Goal: Information Seeking & Learning: Learn about a topic

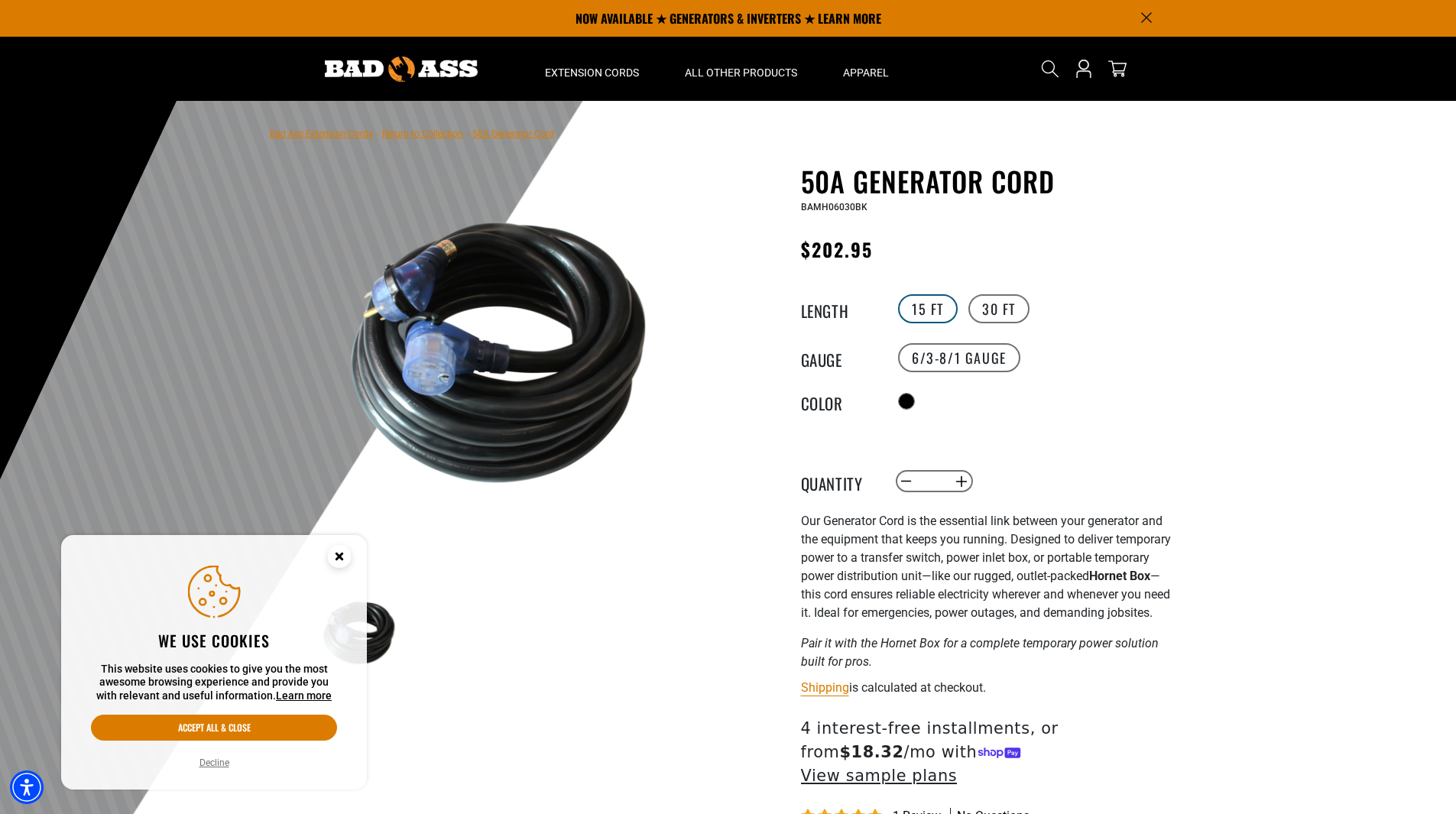
click at [927, 312] on label "15 FT" at bounding box center [928, 309] width 60 height 29
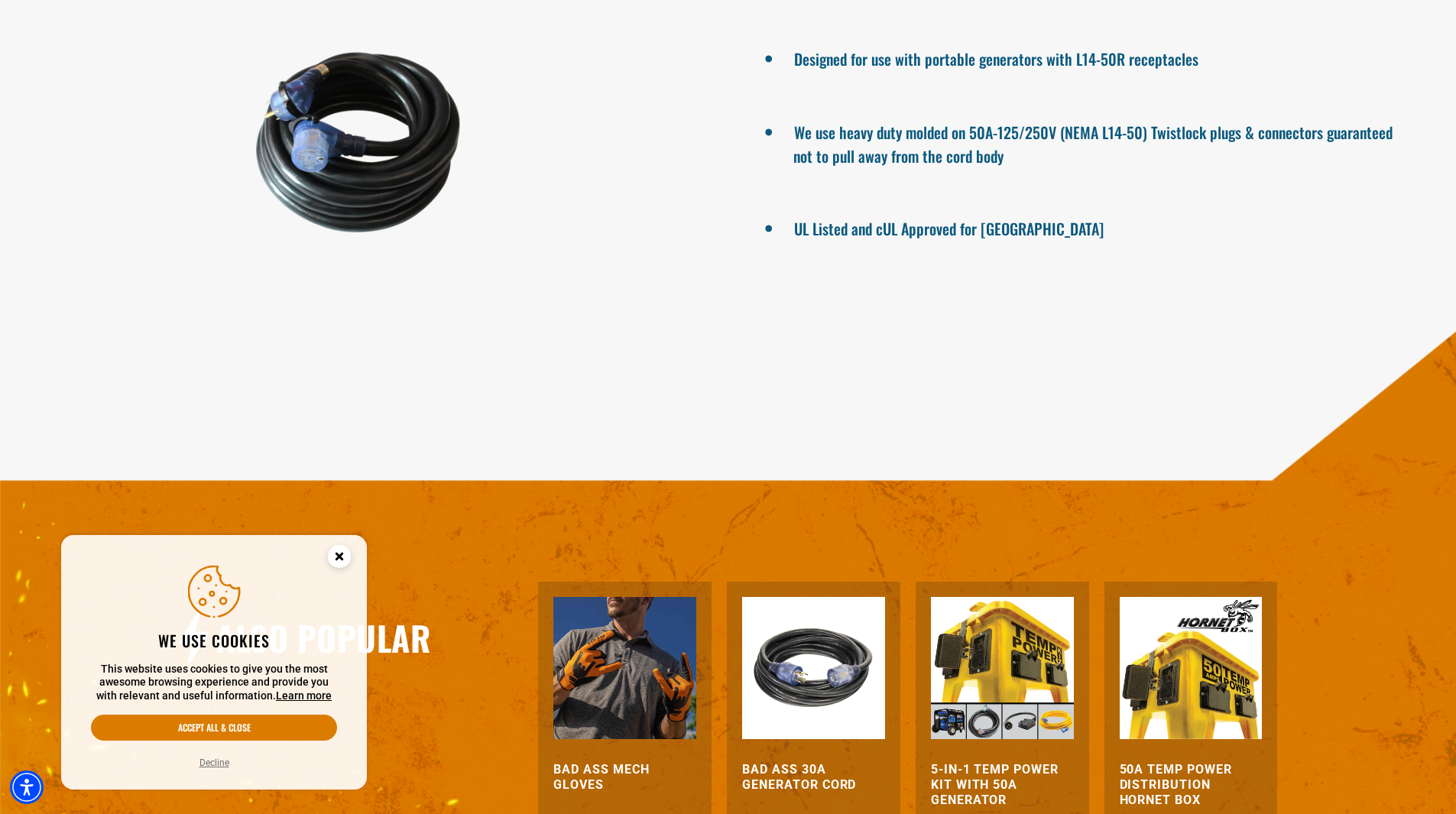
scroll to position [1223, 0]
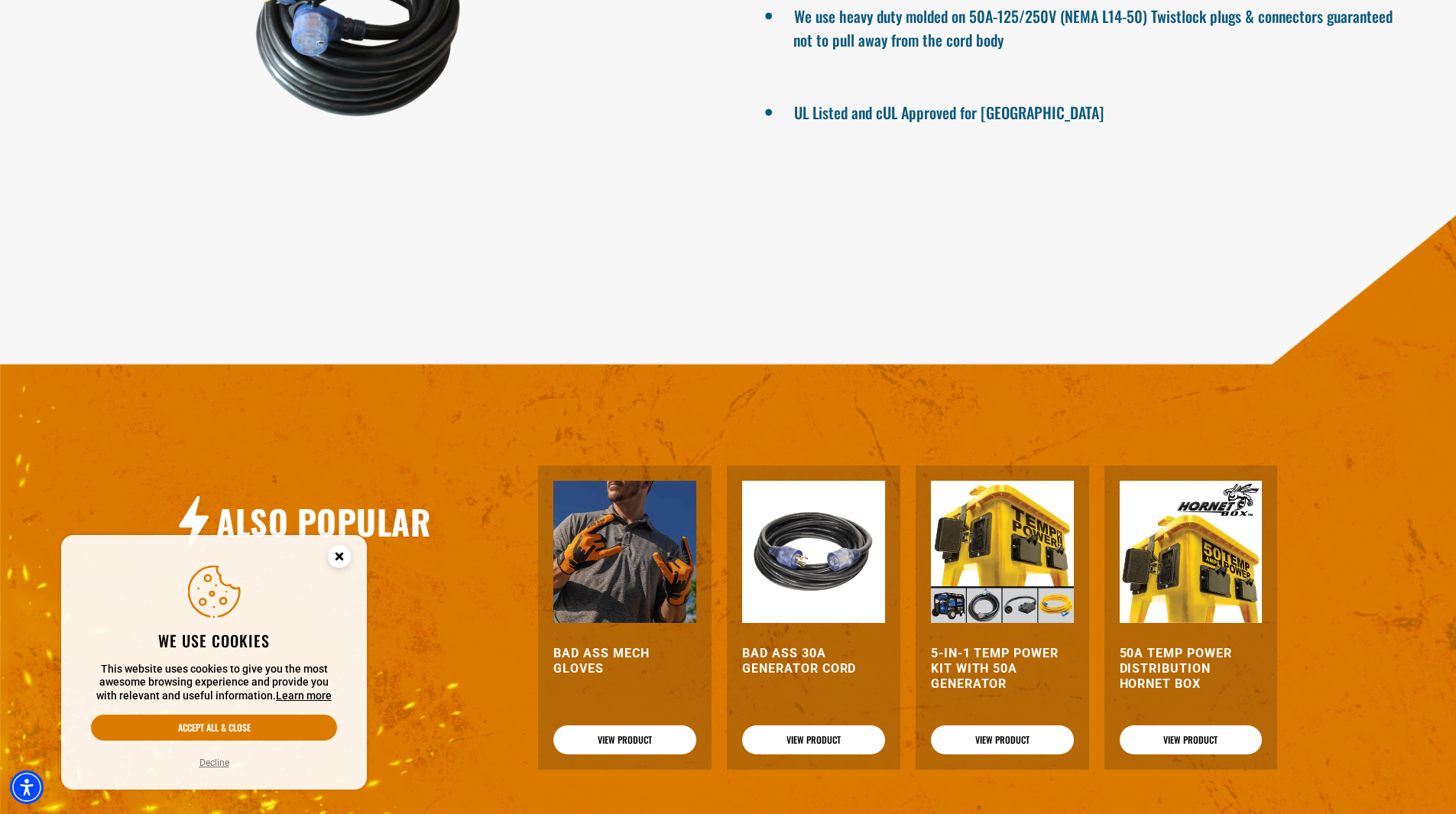
click at [1183, 582] on img at bounding box center [1191, 553] width 143 height 143
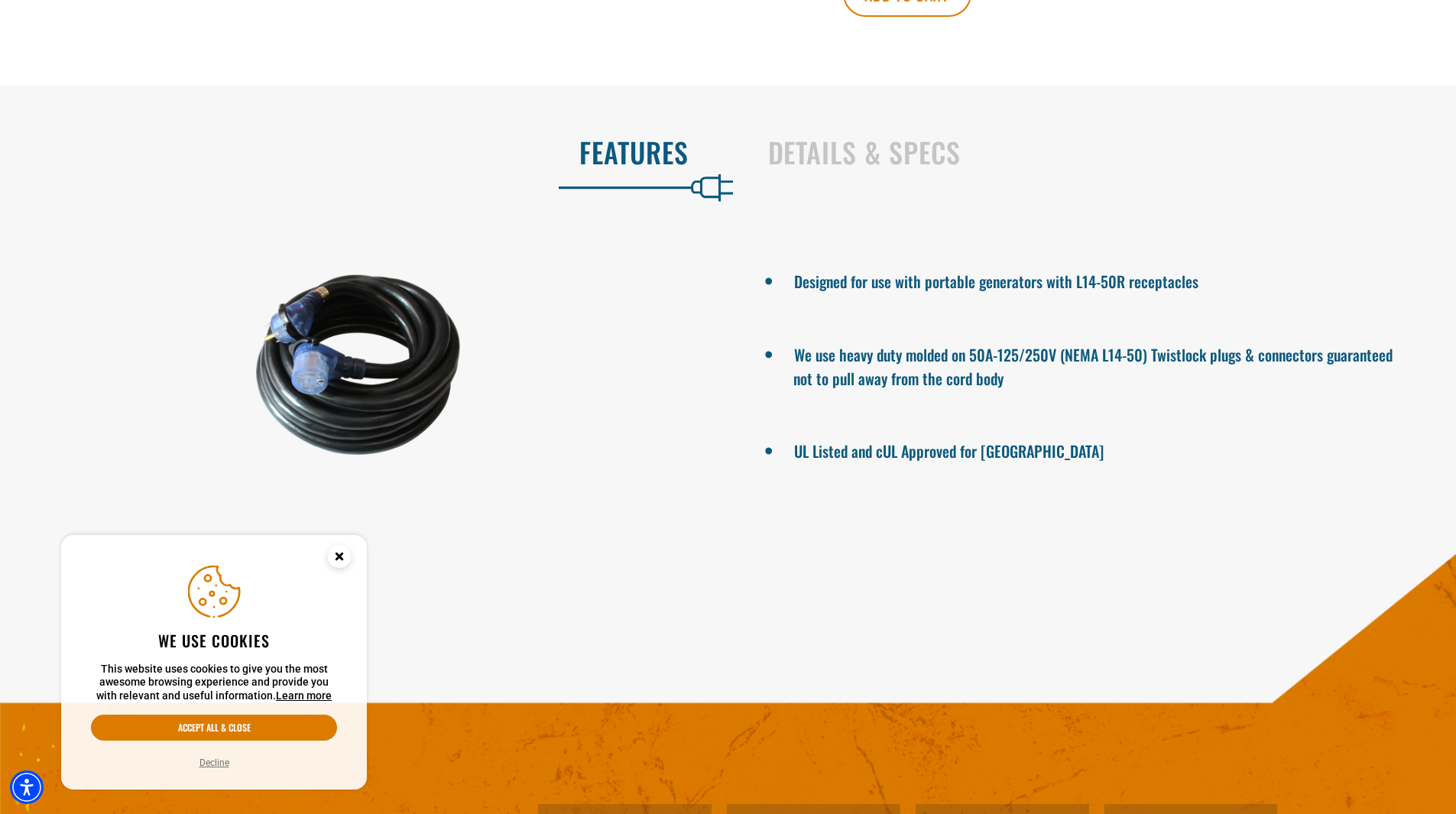
scroll to position [886, 0]
click at [758, 157] on div "Details & Specs" at bounding box center [1097, 155] width 706 height 63
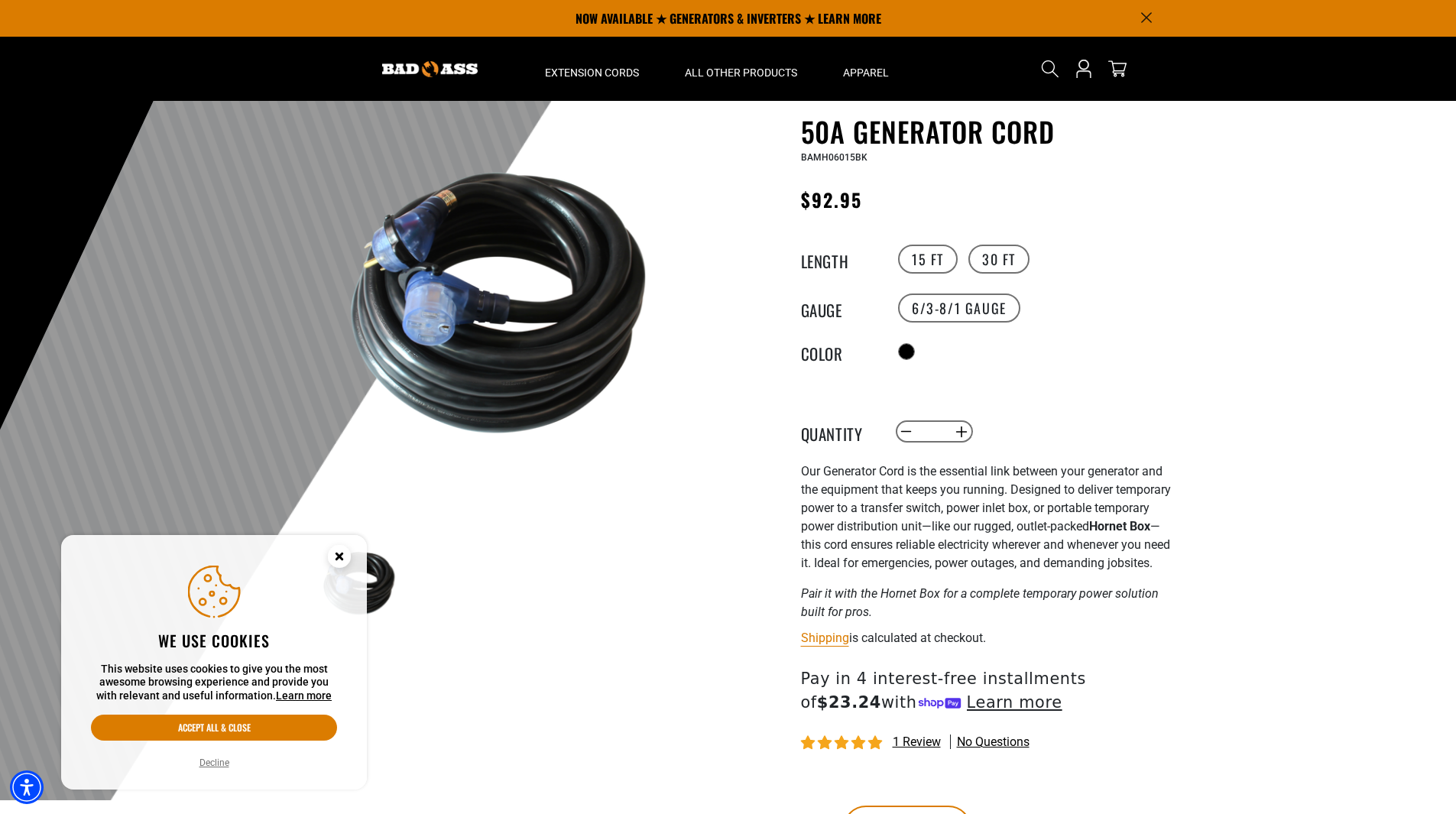
scroll to position [0, 0]
